Goal: Task Accomplishment & Management: Manage account settings

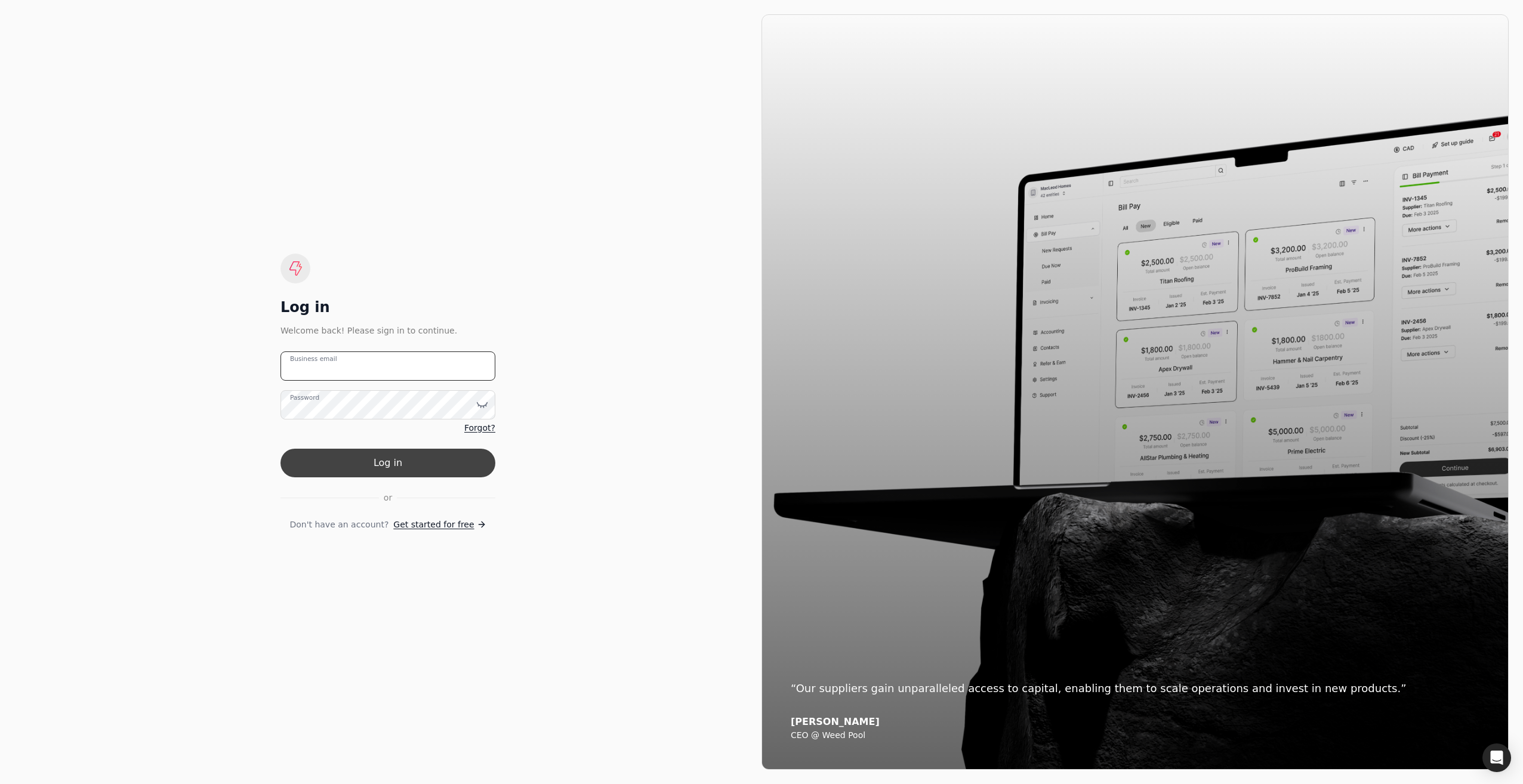
type email "[EMAIL_ADDRESS][DOMAIN_NAME]"
click at [390, 461] on button "Log in" at bounding box center [388, 463] width 215 height 29
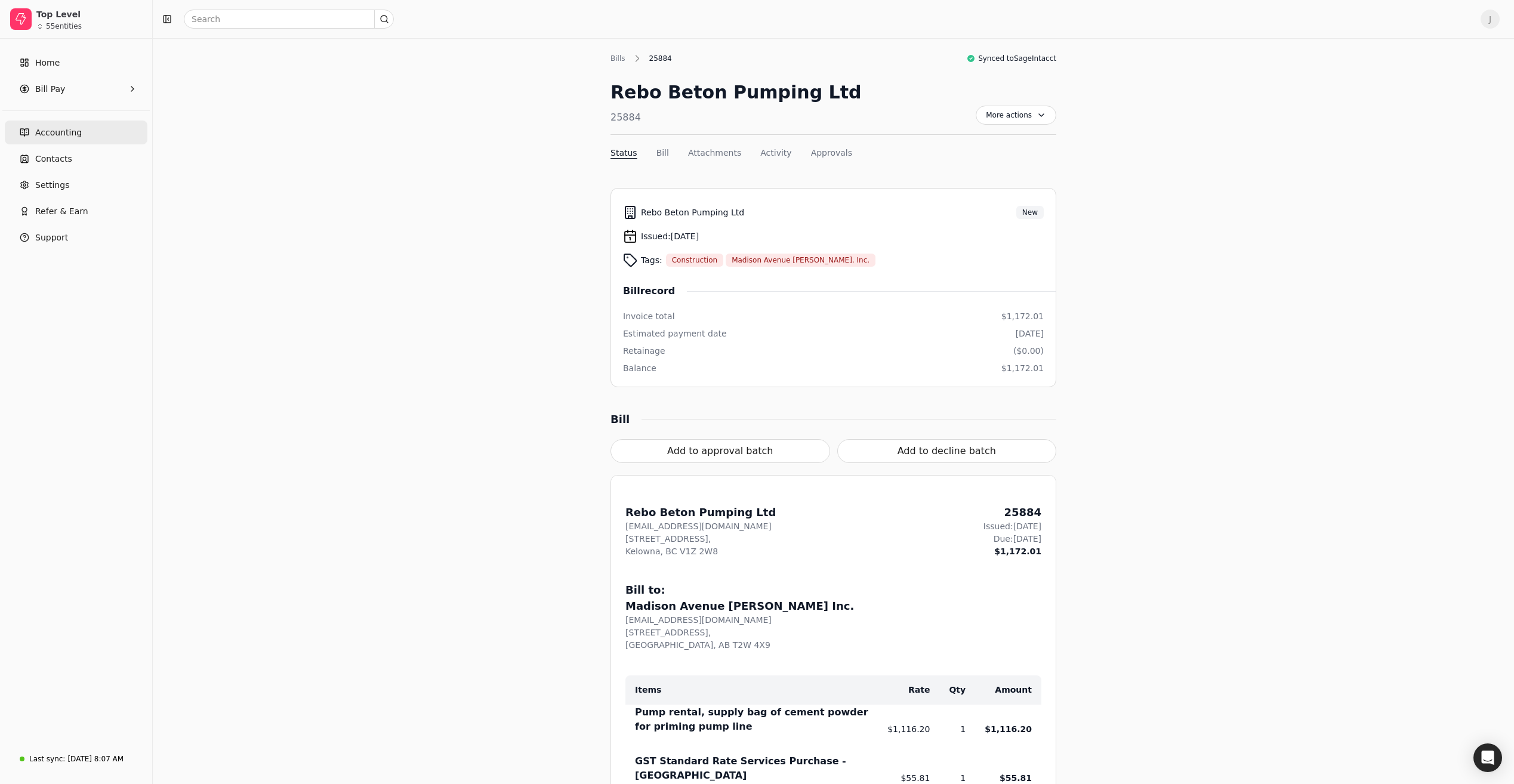
click at [68, 132] on span "Accounting" at bounding box center [58, 132] width 47 height 13
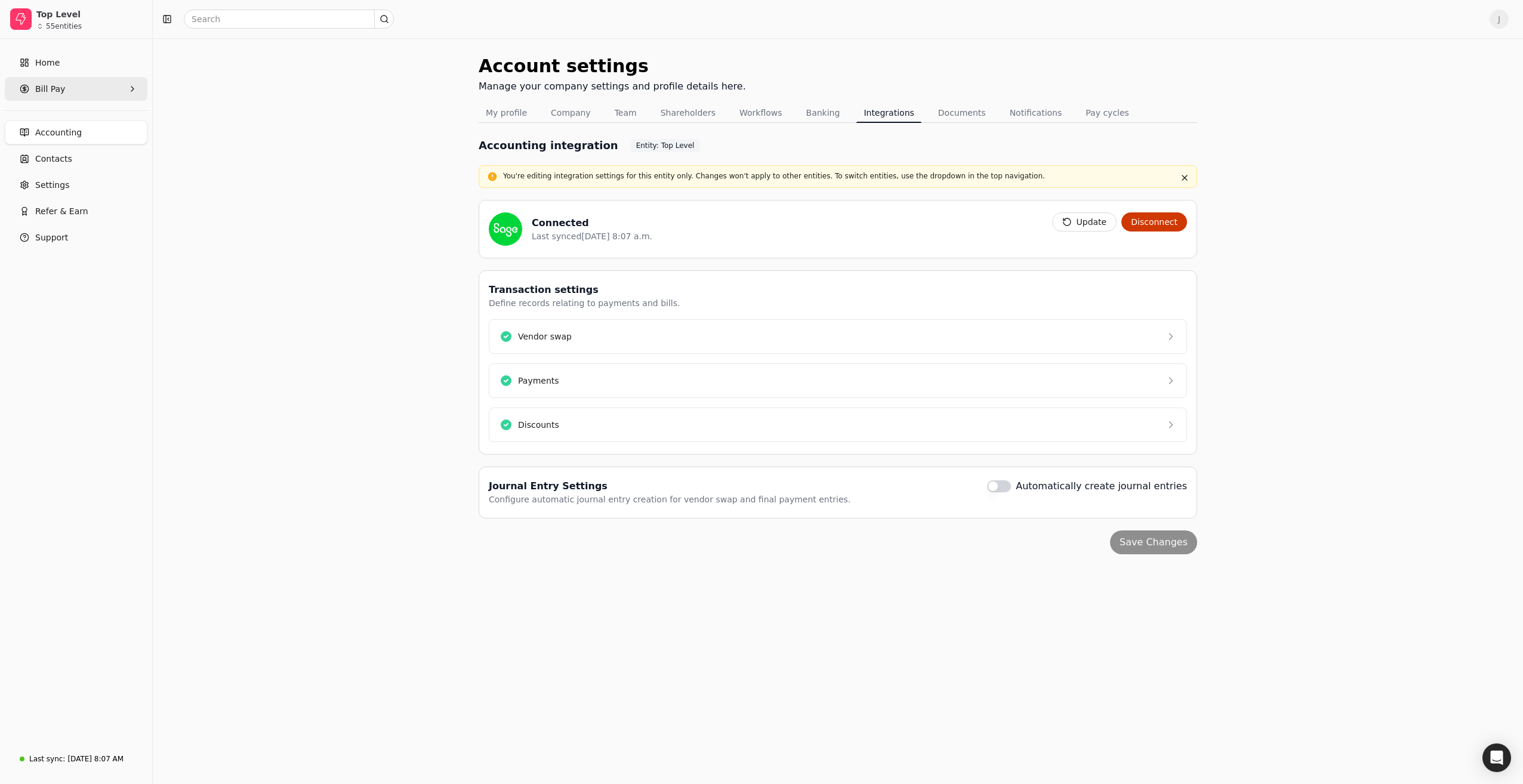
click at [56, 94] on span "Bill Pay" at bounding box center [50, 89] width 30 height 13
click at [46, 142] on span "New Requests" at bounding box center [65, 144] width 59 height 13
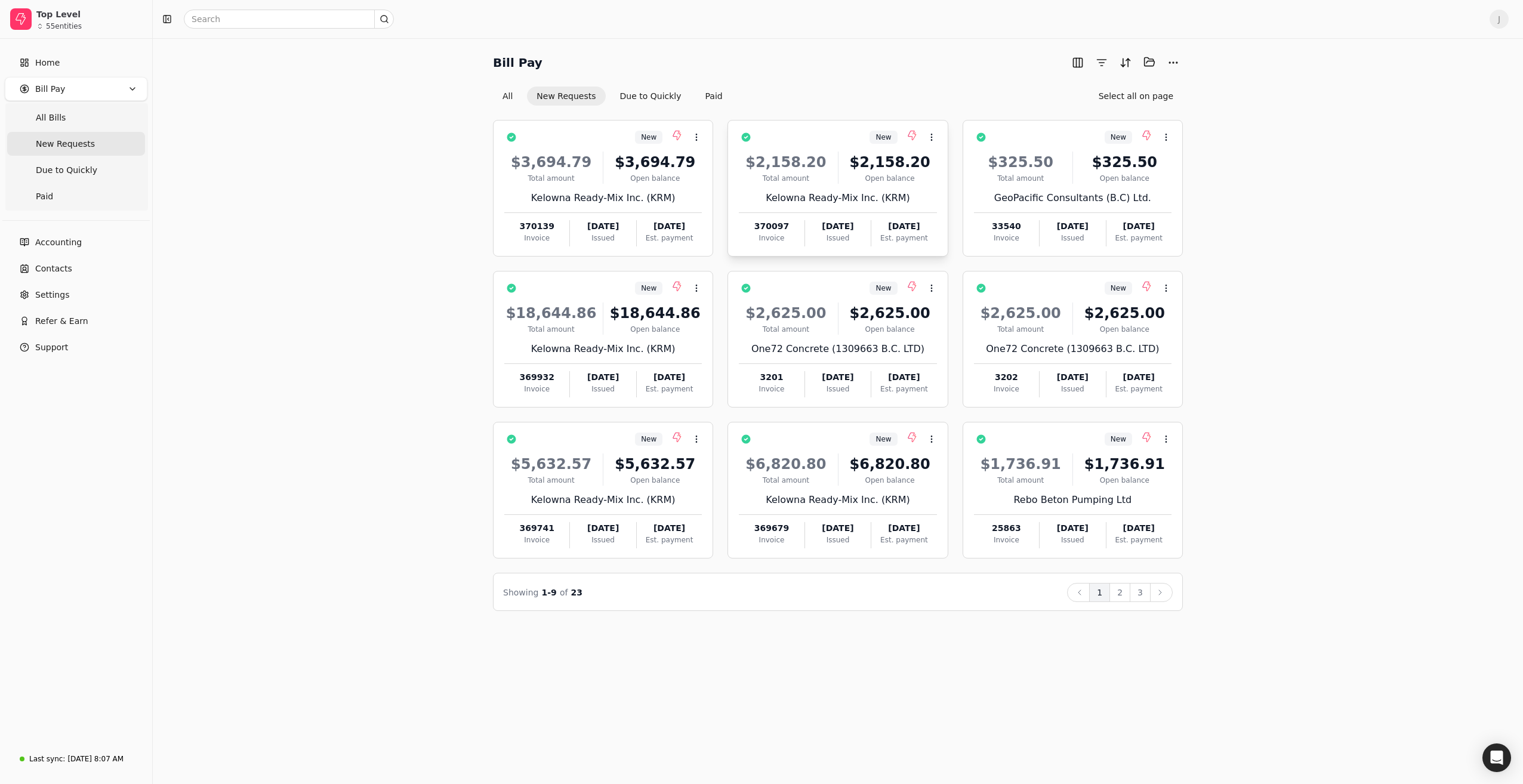
click at [818, 169] on div "$2,158.20" at bounding box center [786, 162] width 94 height 22
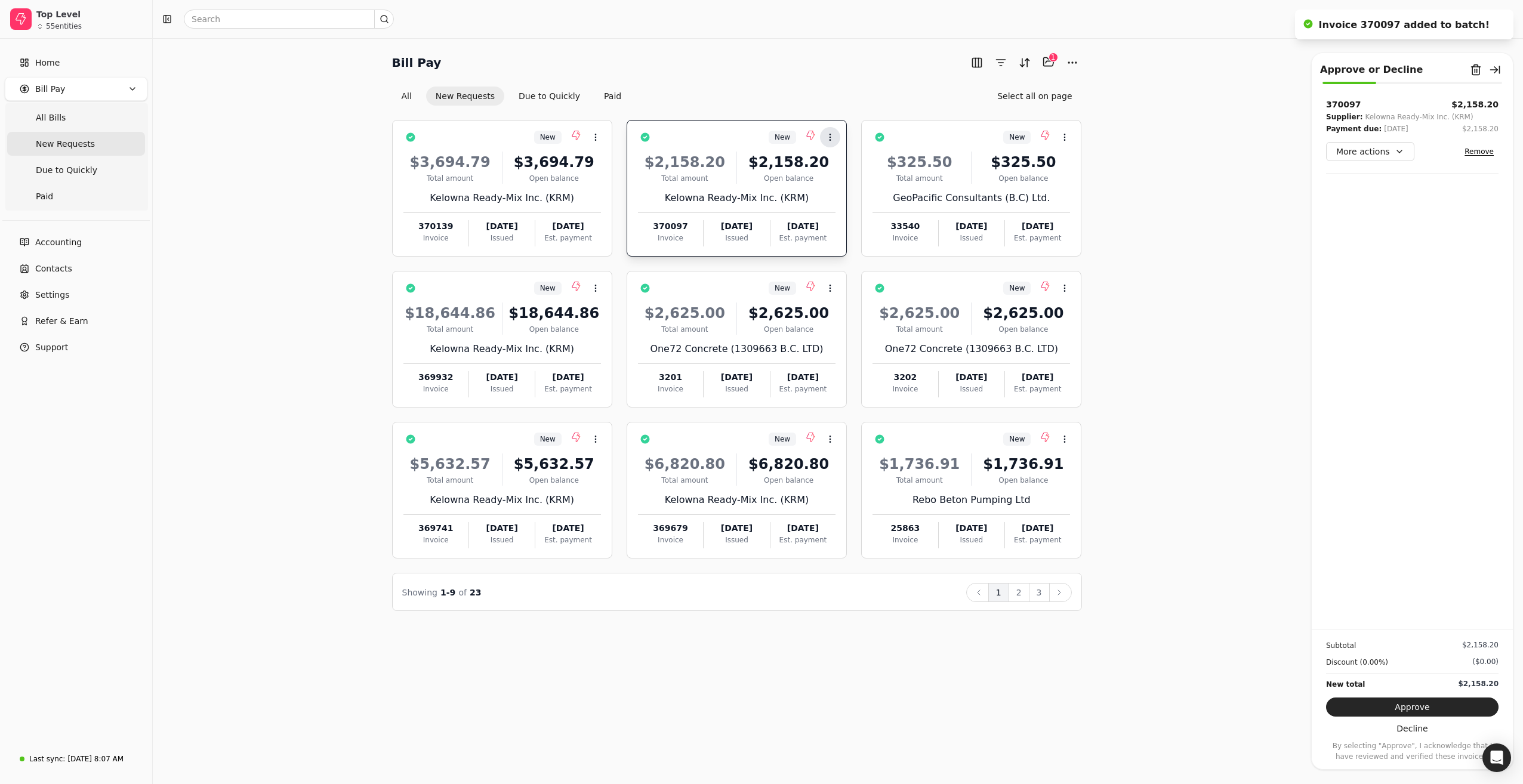
click at [826, 135] on icon at bounding box center [830, 137] width 10 height 10
click at [833, 161] on li "Open" at bounding box center [887, 166] width 147 height 22
click at [964, 186] on div "$325.50 Total amount $325.50 Open balance GeoPacific Consultants (B.C) Ltd. 335…" at bounding box center [971, 195] width 198 height 102
click at [670, 141] on div "New Context Menu Button" at bounding box center [746, 137] width 181 height 20
click at [989, 483] on div "Open balance" at bounding box center [1023, 480] width 94 height 10
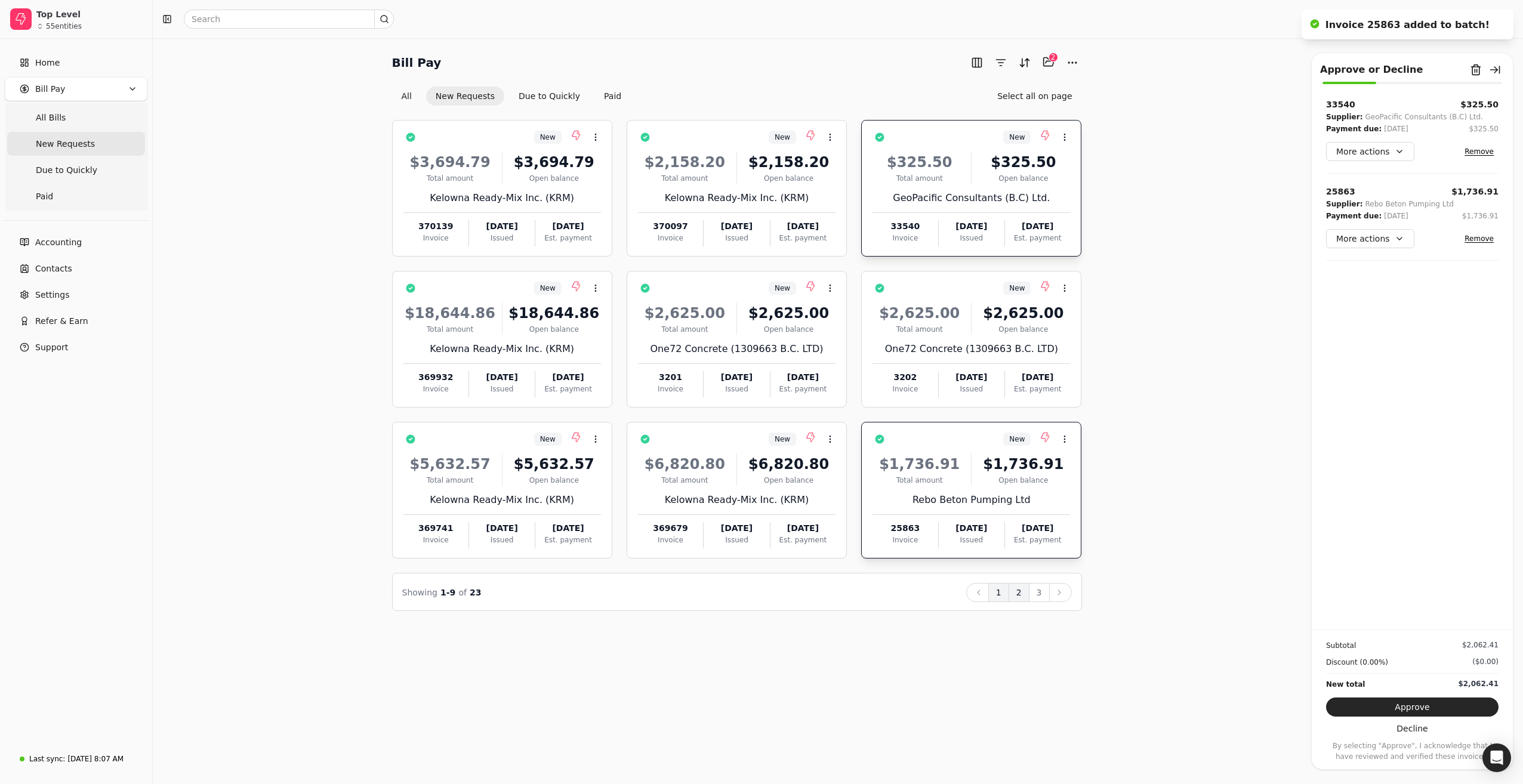
click at [1020, 590] on button "2" at bounding box center [1019, 592] width 21 height 19
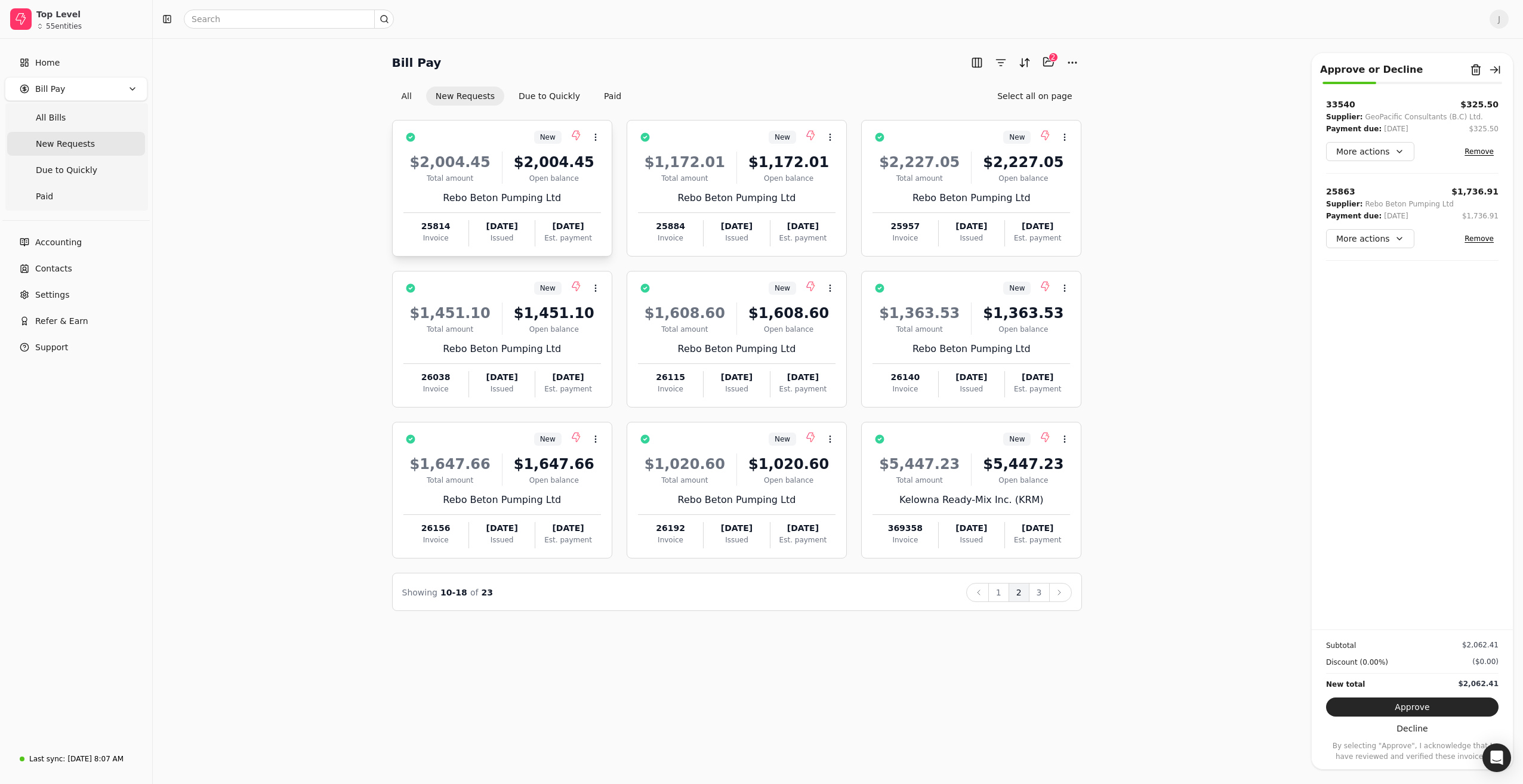
click at [493, 182] on div "Total amount" at bounding box center [450, 178] width 94 height 10
click at [736, 197] on div "Rebo Beton Pumping Ltd" at bounding box center [737, 197] width 198 height 14
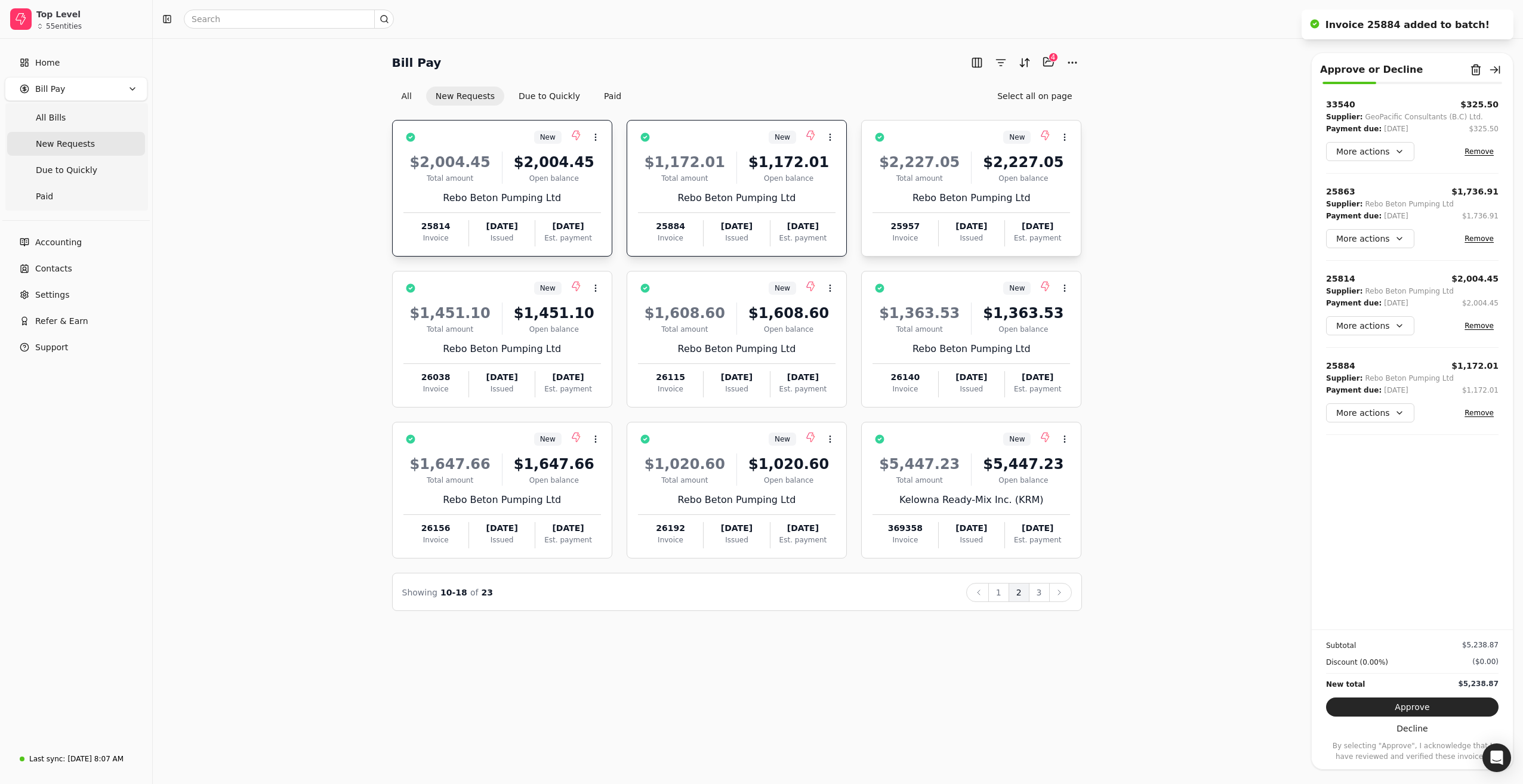
click at [950, 178] on div "Total amount" at bounding box center [919, 178] width 94 height 10
click at [472, 334] on div "$1,451.10 Total amount $1,451.10 Open balance Rebo Beton Pumping Ltd 26038 Invo…" at bounding box center [502, 346] width 198 height 102
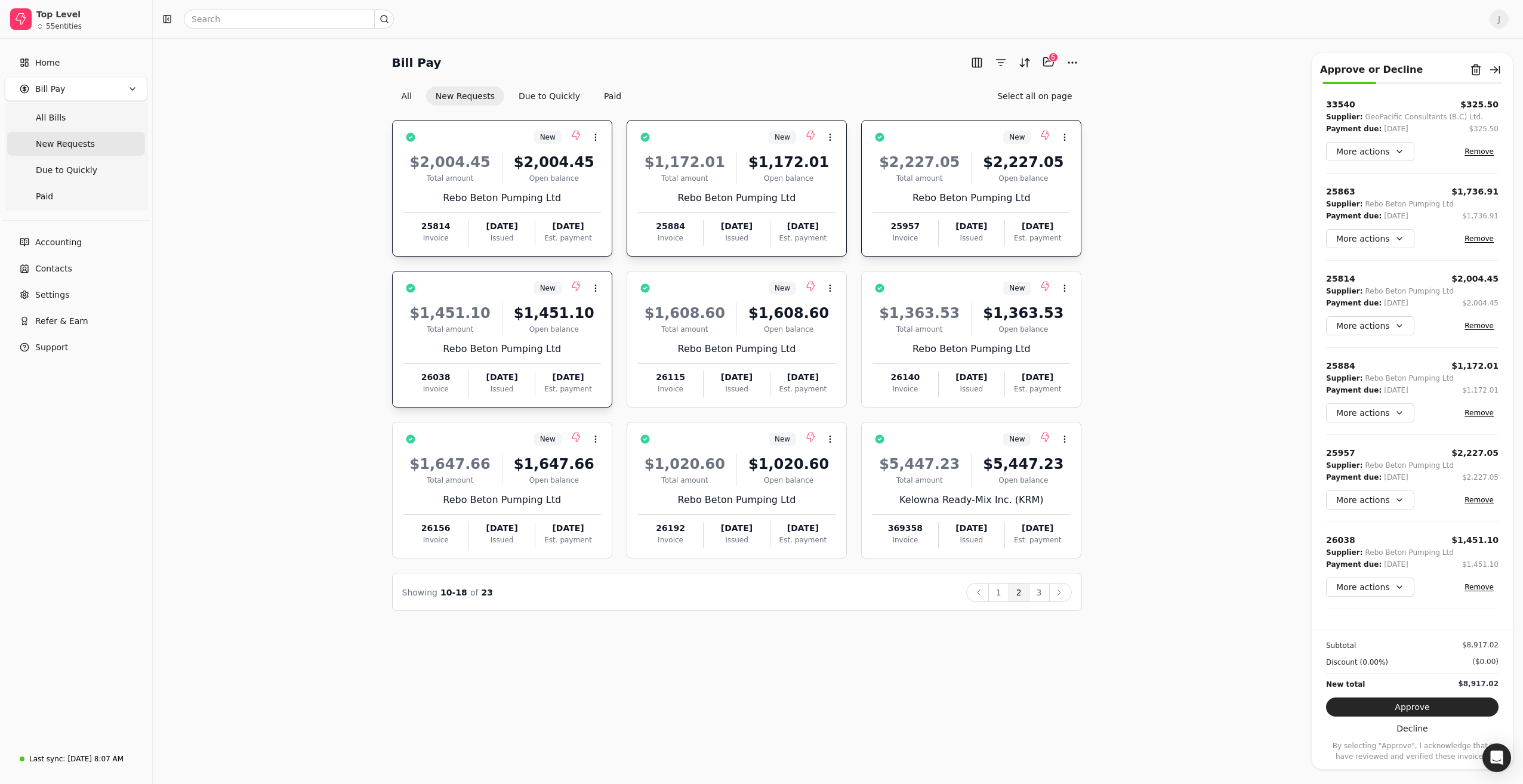
click at [477, 324] on div "Total amount" at bounding box center [450, 329] width 94 height 10
click at [407, 281] on button "button" at bounding box center [411, 288] width 19 height 19
click at [1040, 594] on button "3" at bounding box center [1040, 592] width 21 height 19
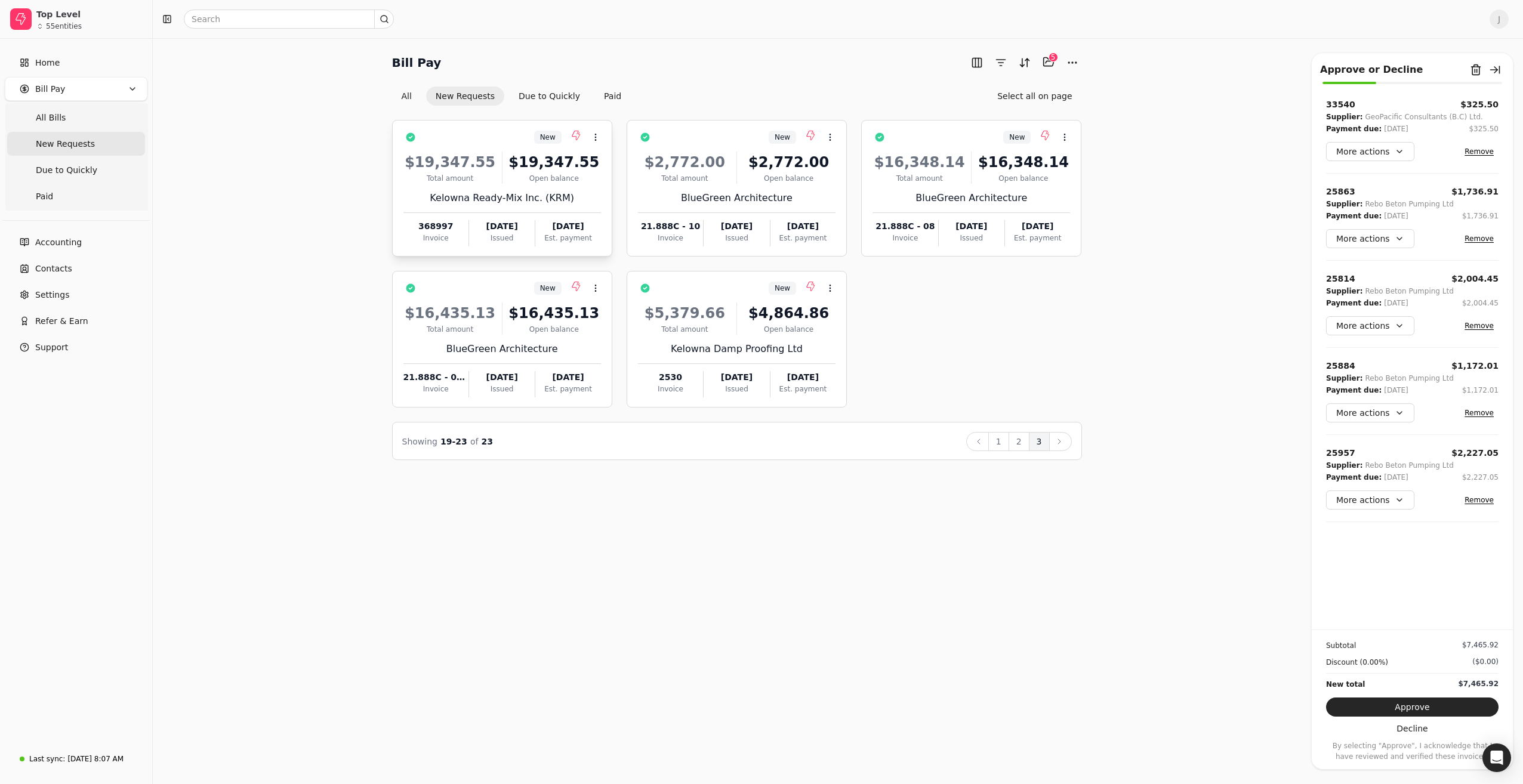
click at [482, 212] on div at bounding box center [502, 212] width 198 height 1
click at [735, 330] on div "$5,379.66 Total amount $4,864.86 Open balance" at bounding box center [737, 318] width 198 height 32
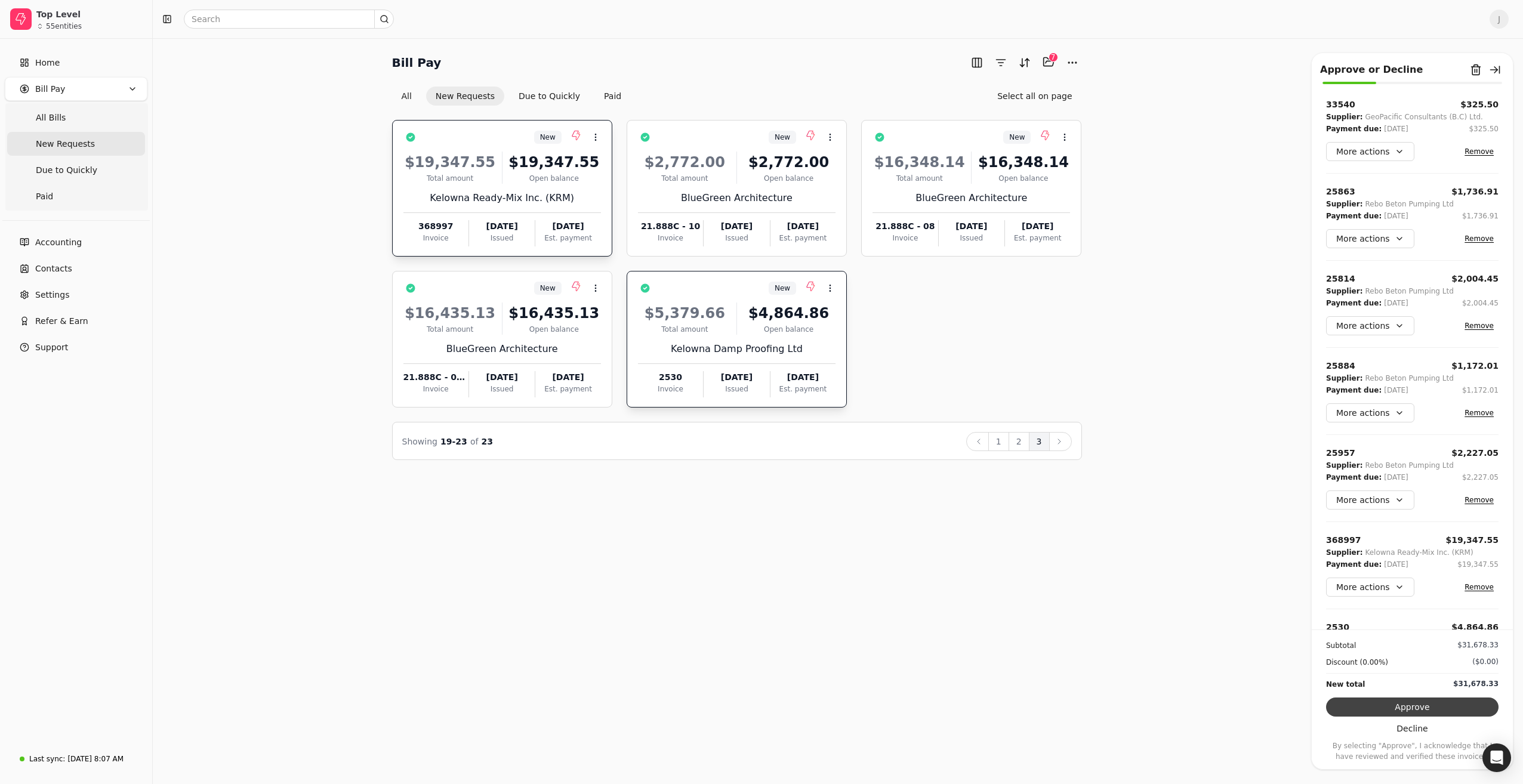
click at [1412, 701] on button "Approve" at bounding box center [1412, 708] width 172 height 19
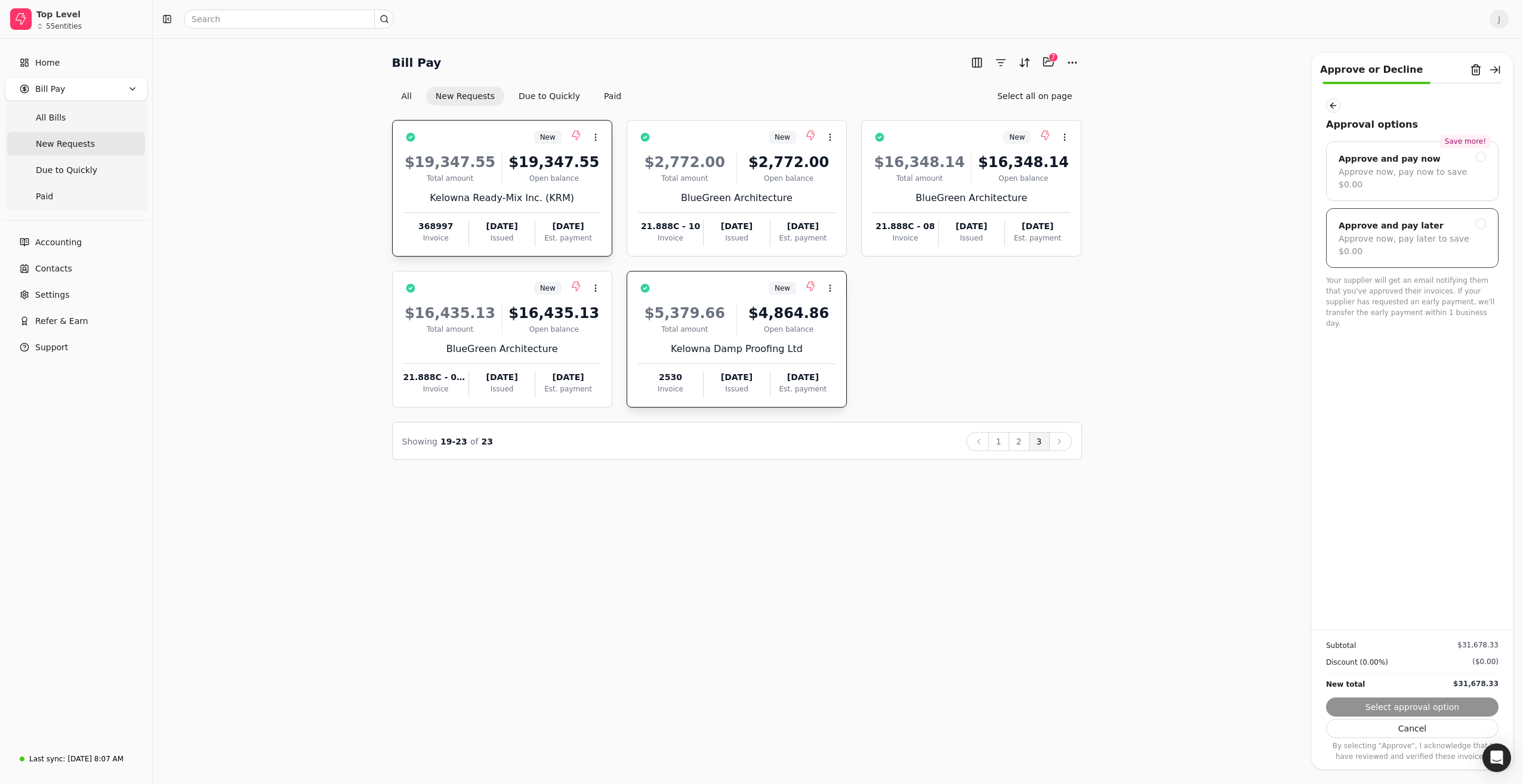
click at [1401, 232] on div "Approve now, pay later to save $0.00" at bounding box center [1412, 245] width 148 height 25
click at [1444, 707] on button "Submit approval" at bounding box center [1412, 708] width 172 height 19
click at [1429, 710] on button "Submit approval" at bounding box center [1412, 708] width 172 height 19
click at [1330, 105] on button "button" at bounding box center [1333, 105] width 14 height 14
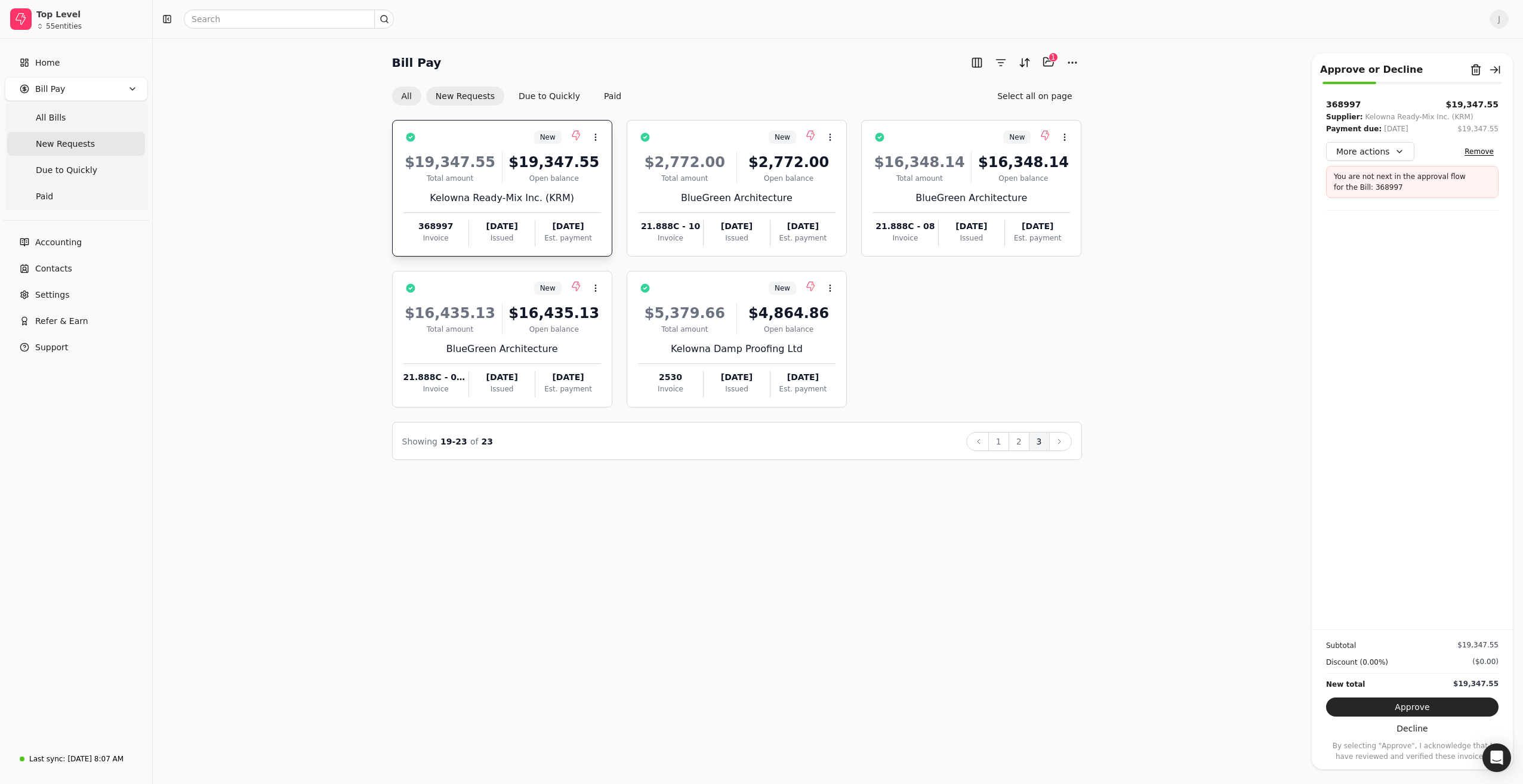
click at [412, 96] on button "All" at bounding box center [406, 97] width 29 height 19
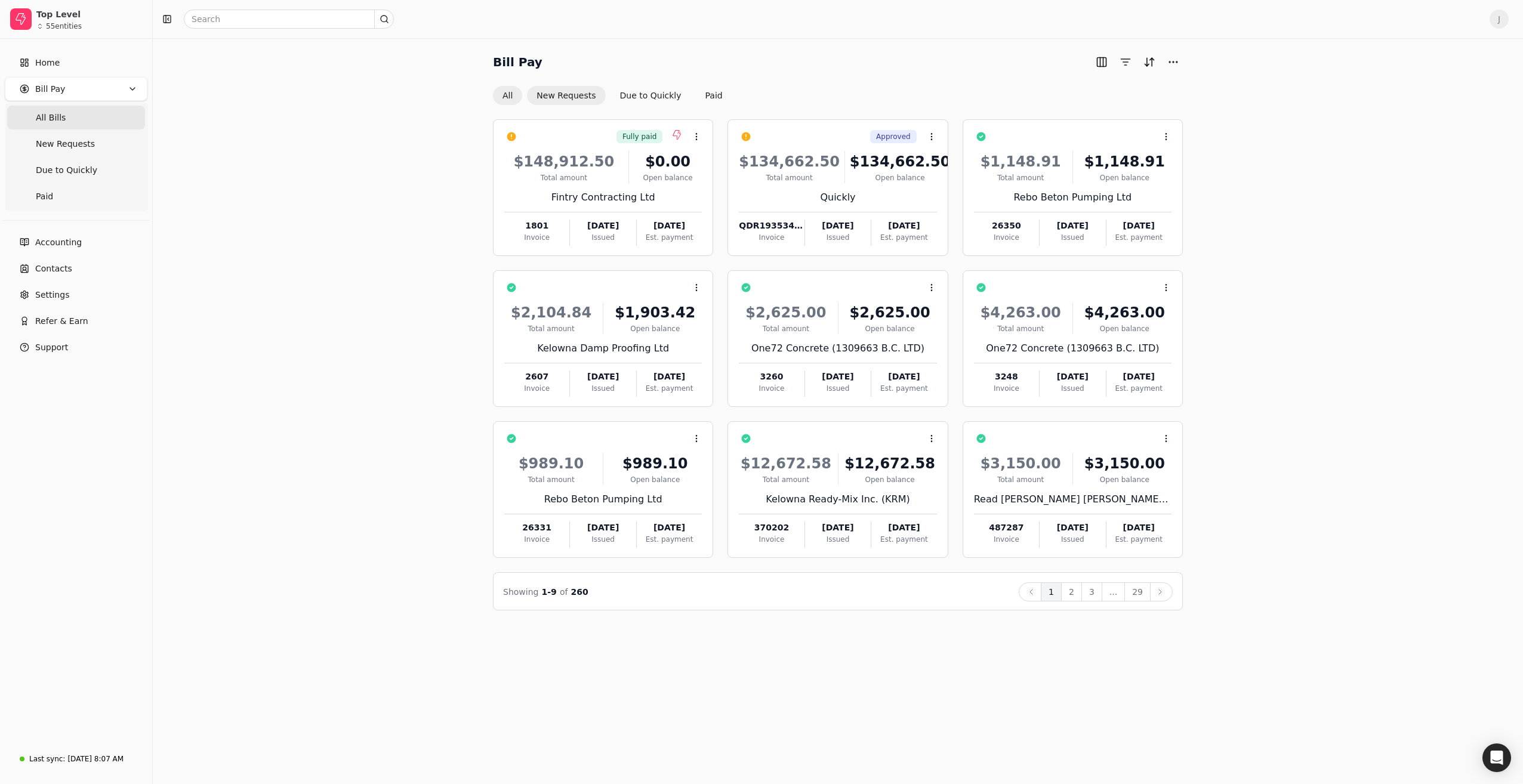
click at [555, 98] on button "New Requests" at bounding box center [566, 96] width 78 height 19
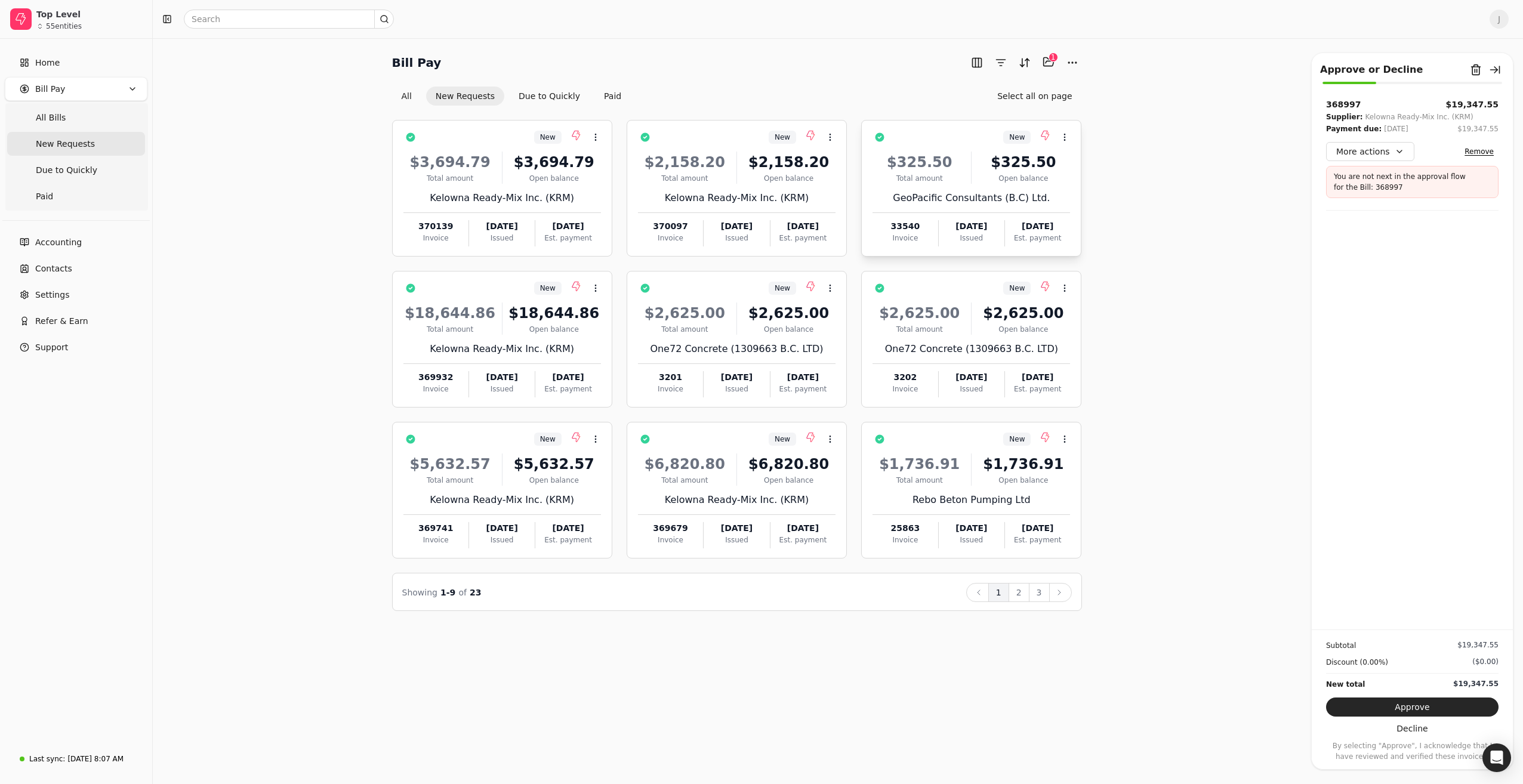
click at [932, 186] on div "$325.50 Total amount $325.50 Open balance GeoPacific Consultants (B.C) Ltd. 335…" at bounding box center [971, 195] width 198 height 102
click at [1481, 156] on button "Remove" at bounding box center [1479, 151] width 39 height 14
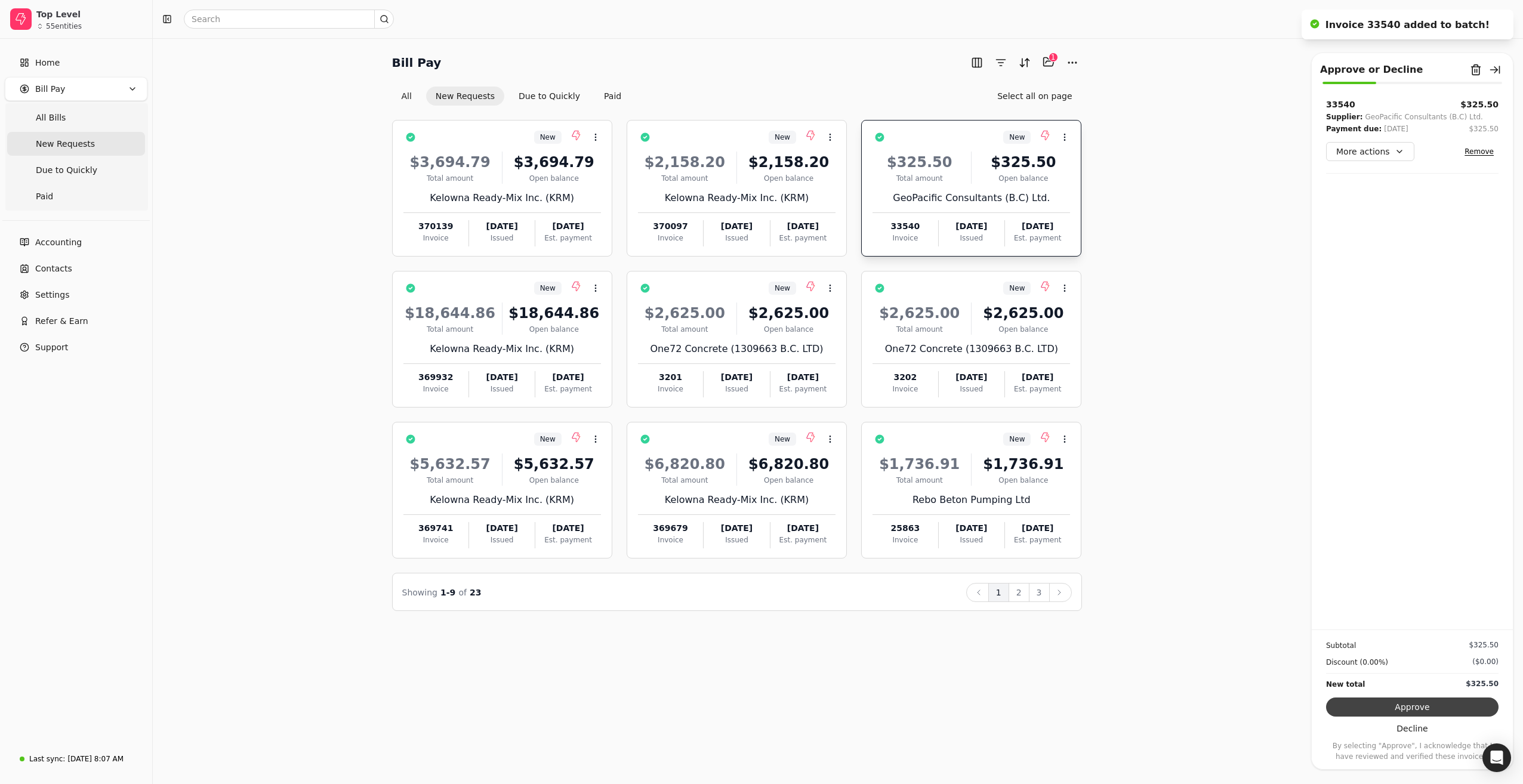
click at [1433, 704] on button "Approve" at bounding box center [1412, 708] width 172 height 19
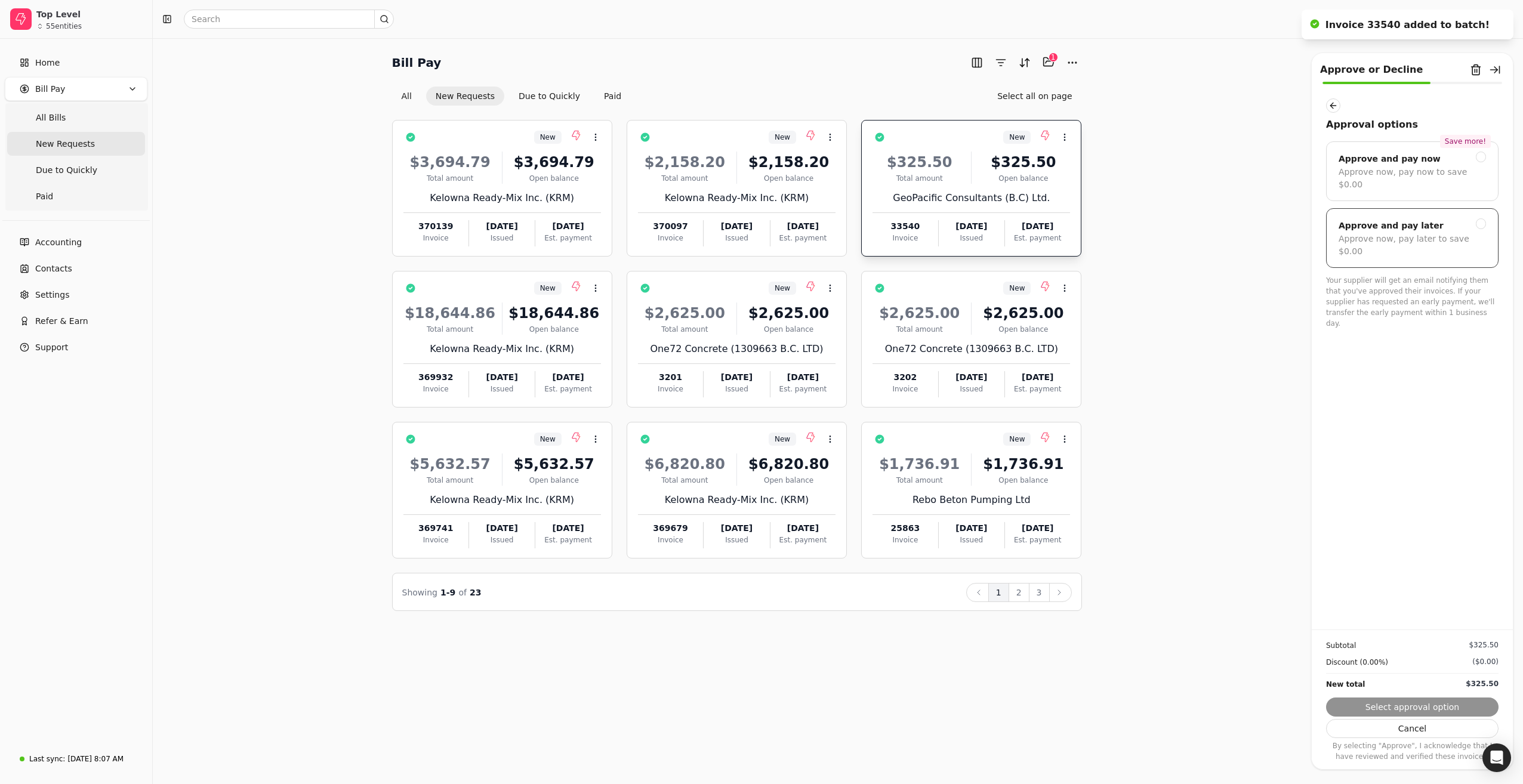
click at [1409, 232] on div "Approve now, pay later to save $0.00" at bounding box center [1412, 245] width 148 height 25
click at [1440, 706] on button "Submit approval" at bounding box center [1412, 708] width 172 height 19
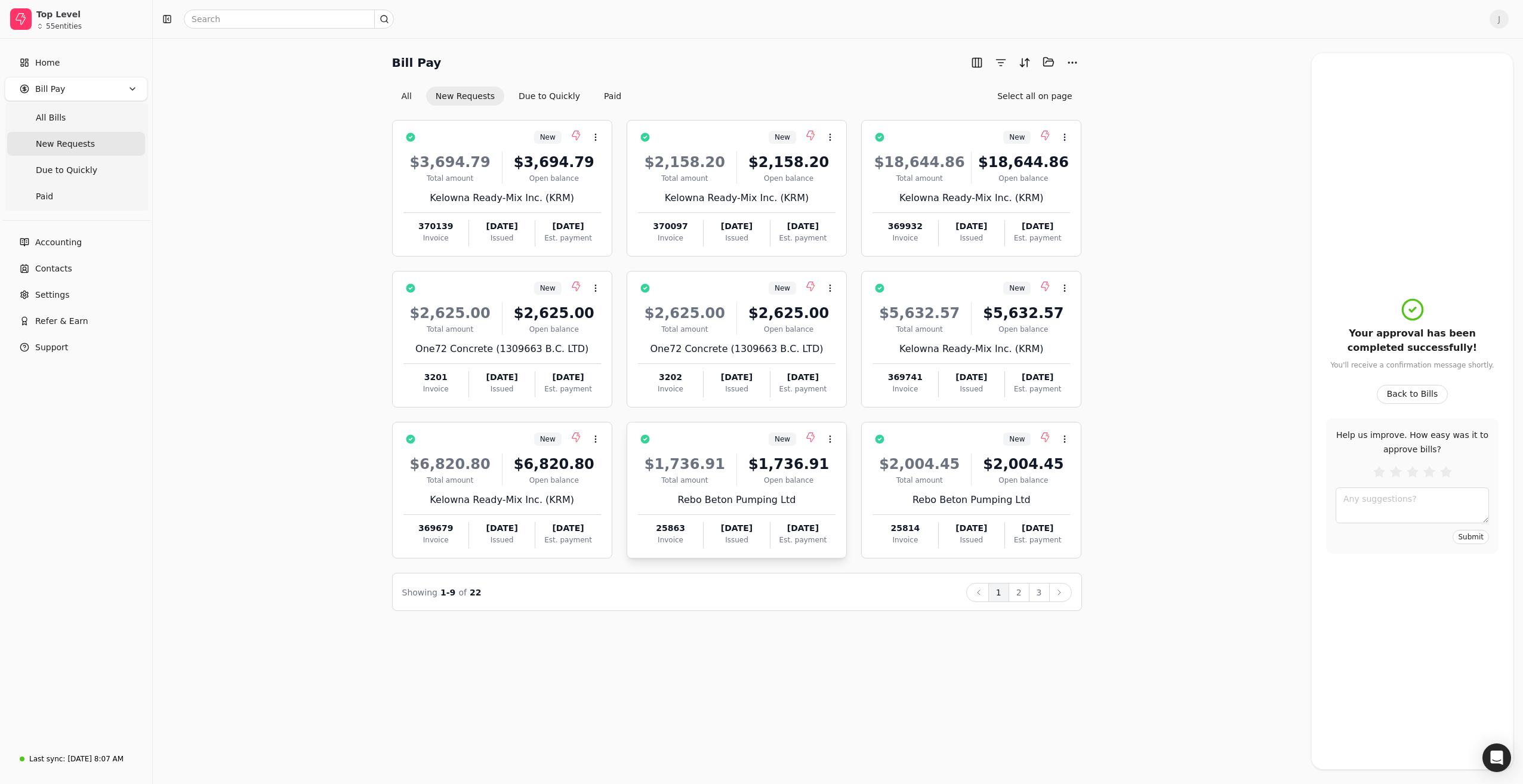
click at [737, 466] on div "$1,736.91 Total amount $1,736.91 Open balance" at bounding box center [737, 469] width 198 height 32
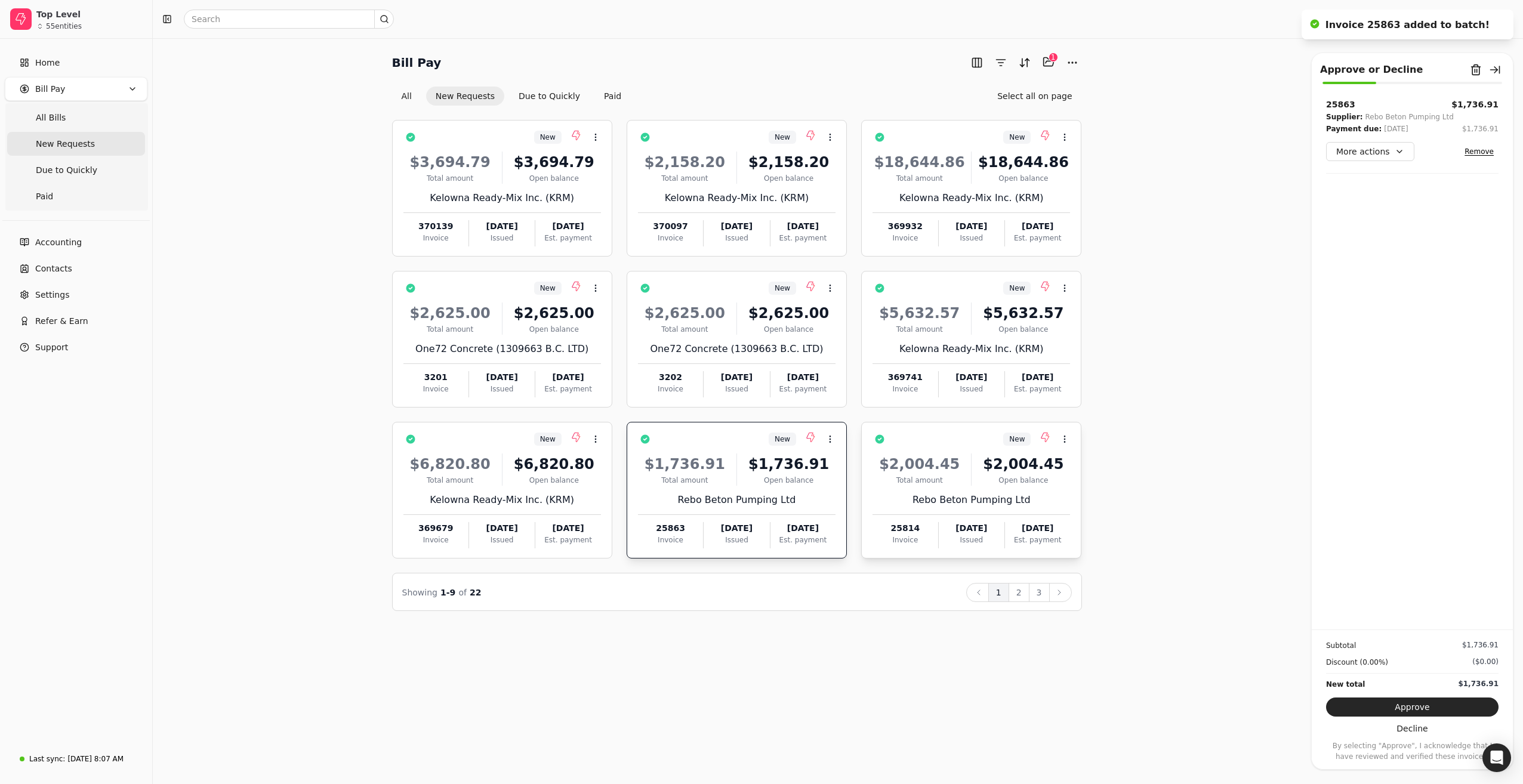
click at [973, 489] on div "$2,004.45 Total amount $2,004.45 Open balance Rebo Beton Pumping Ltd 25814 Invo…" at bounding box center [971, 497] width 198 height 102
click at [1020, 596] on button "2" at bounding box center [1019, 592] width 21 height 19
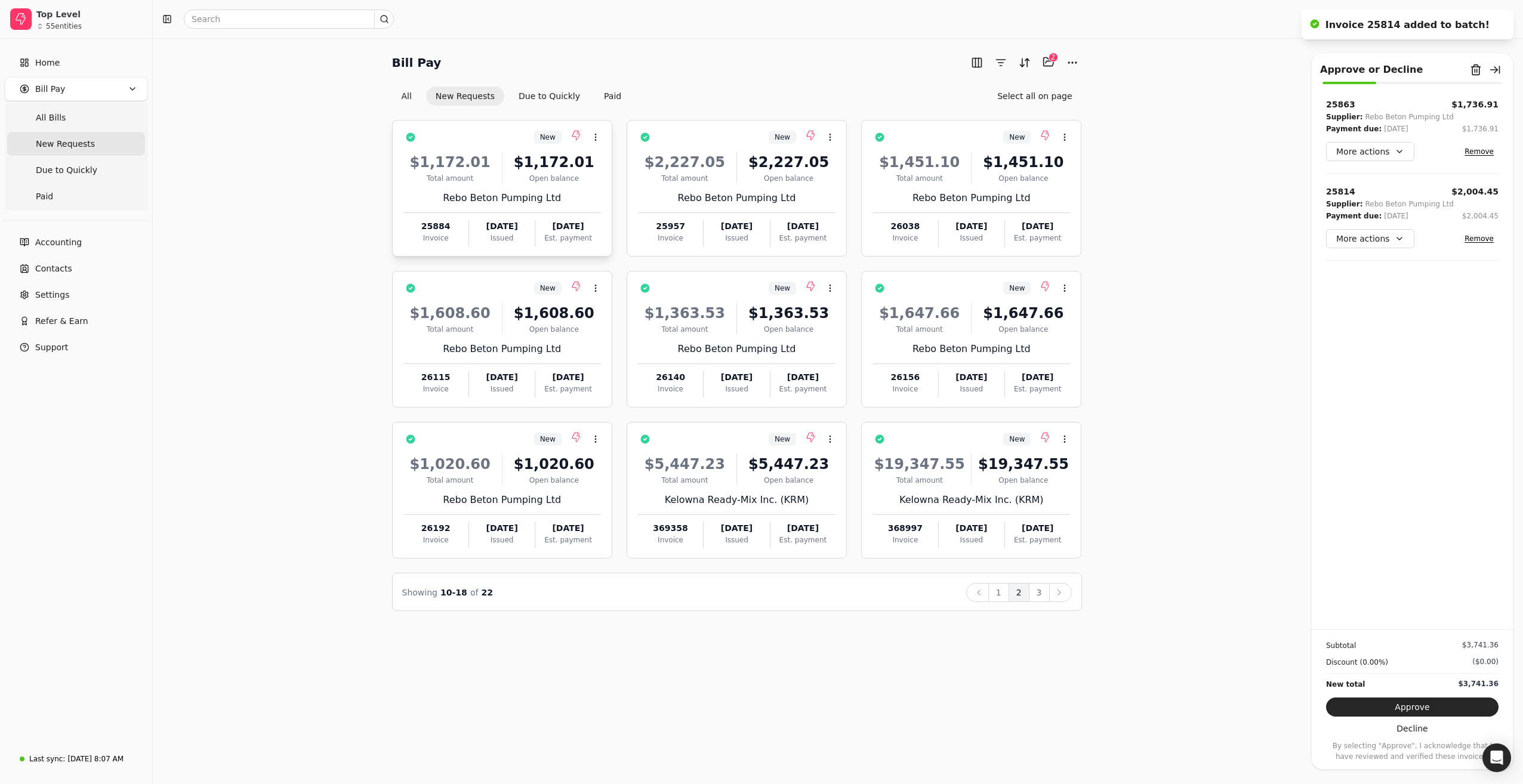
click at [528, 189] on div "$1,172.01 Total amount $1,172.01 Open balance Rebo Beton Pumping Ltd 25884 Invo…" at bounding box center [502, 195] width 198 height 102
click at [703, 174] on div "Total amount" at bounding box center [685, 178] width 94 height 10
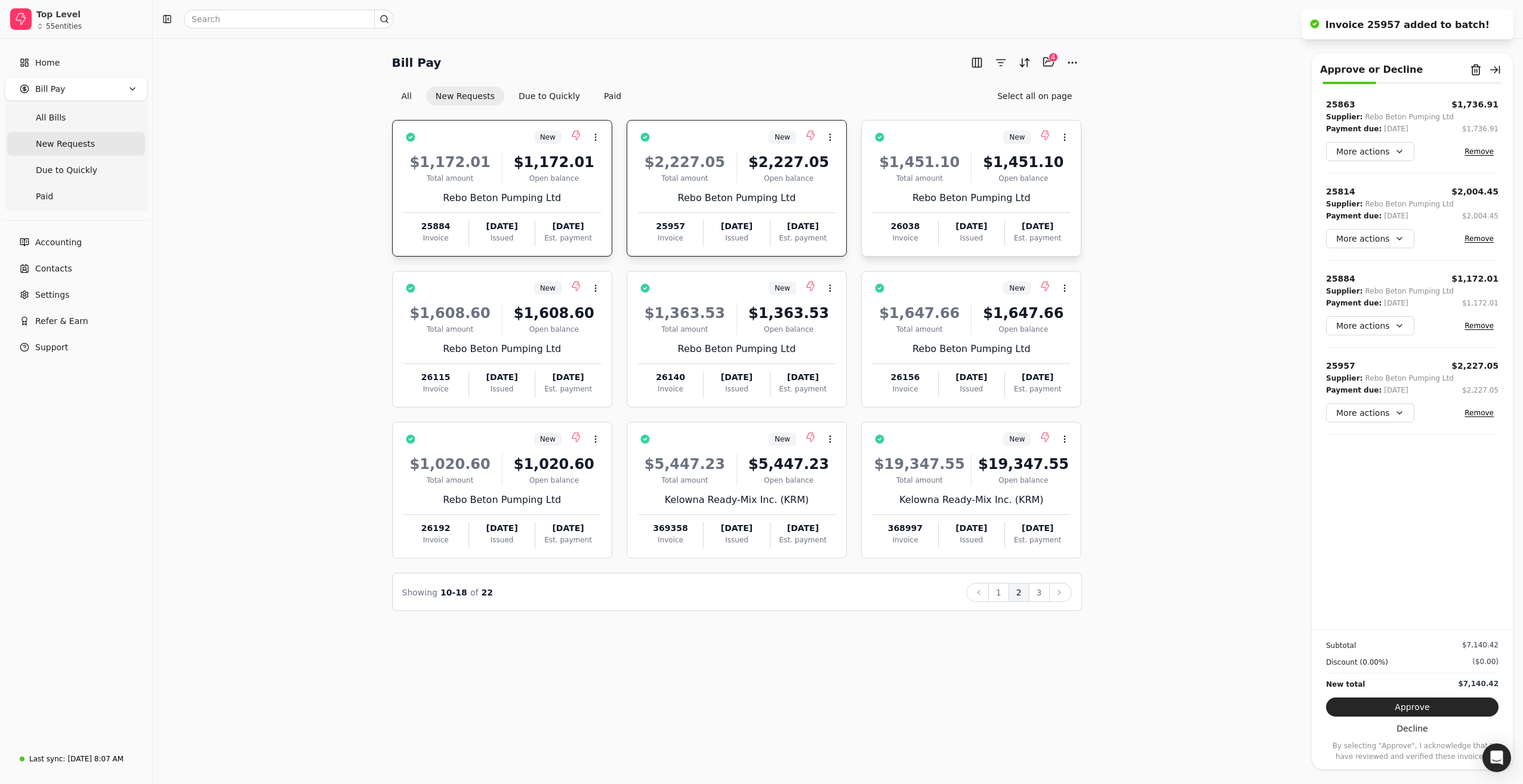
click at [939, 178] on div "Total amount" at bounding box center [919, 178] width 94 height 10
click at [420, 135] on button "button" at bounding box center [411, 137] width 19 height 19
click at [1003, 192] on div "Rebo Beton Pumping Ltd" at bounding box center [971, 197] width 198 height 14
click at [1394, 708] on button "Approve" at bounding box center [1412, 708] width 172 height 19
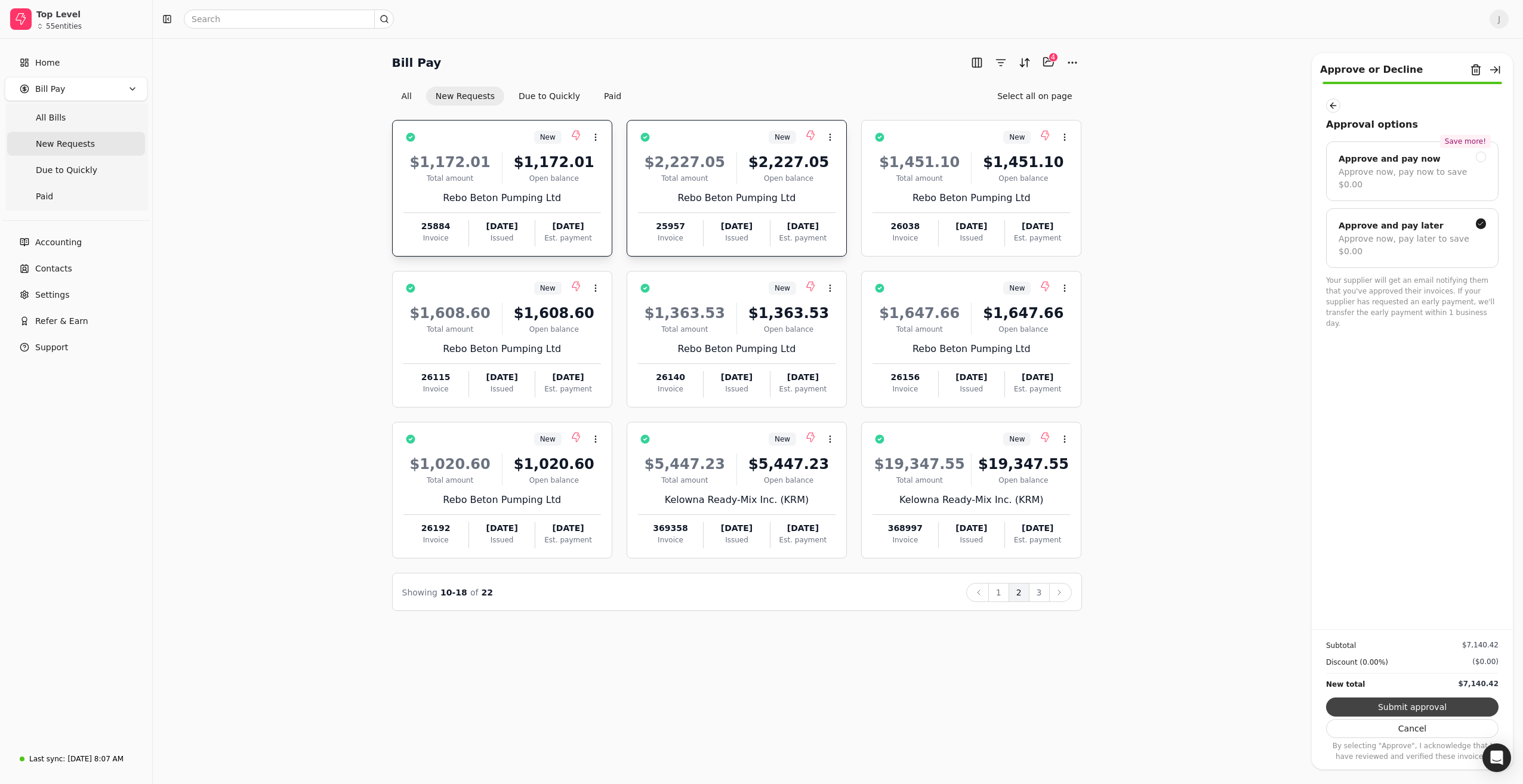
click at [1408, 703] on button "Submit approval" at bounding box center [1412, 708] width 172 height 19
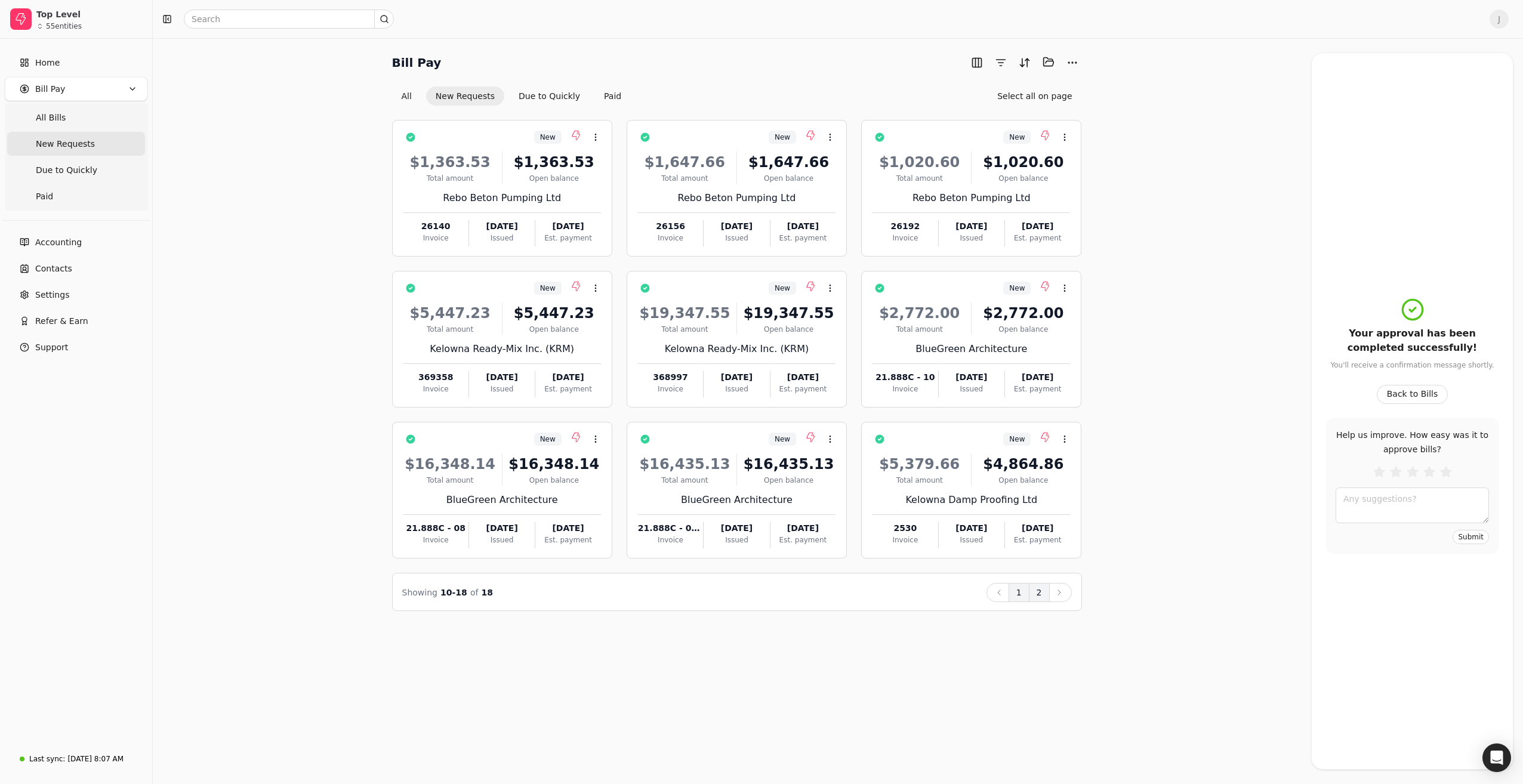
click at [1020, 595] on button "1" at bounding box center [1019, 592] width 21 height 19
click at [1018, 592] on button "2" at bounding box center [1019, 592] width 21 height 19
click at [1023, 591] on button "1" at bounding box center [1019, 592] width 21 height 19
click at [1041, 592] on button "2" at bounding box center [1040, 592] width 21 height 19
